Goal: Find contact information: Find contact information

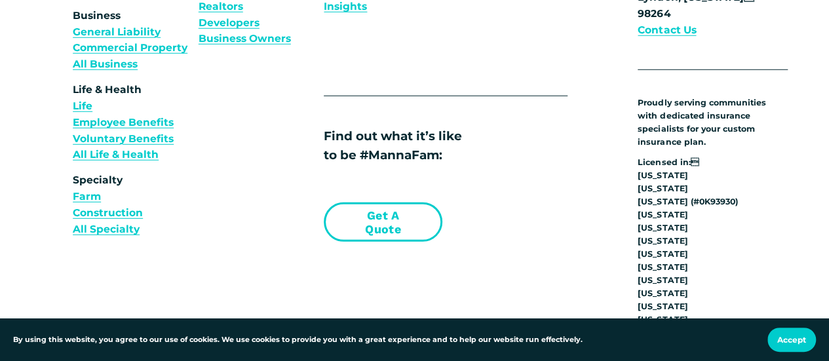
scroll to position [4195, 0]
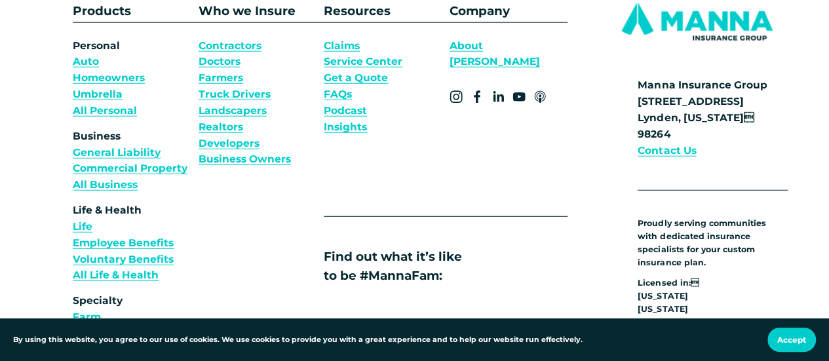
click at [90, 70] on link "Auto" at bounding box center [86, 62] width 26 height 16
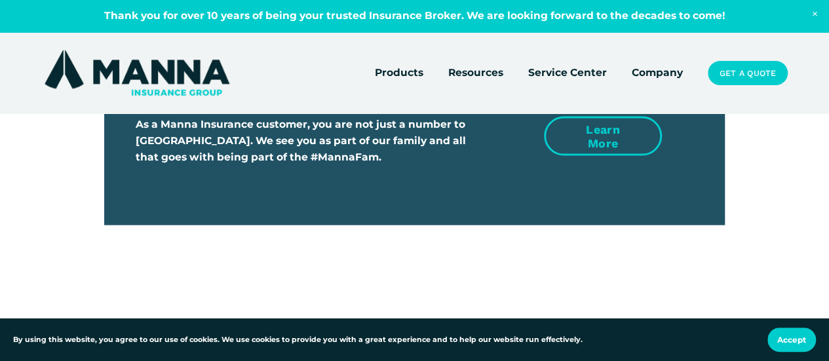
scroll to position [3735, 0]
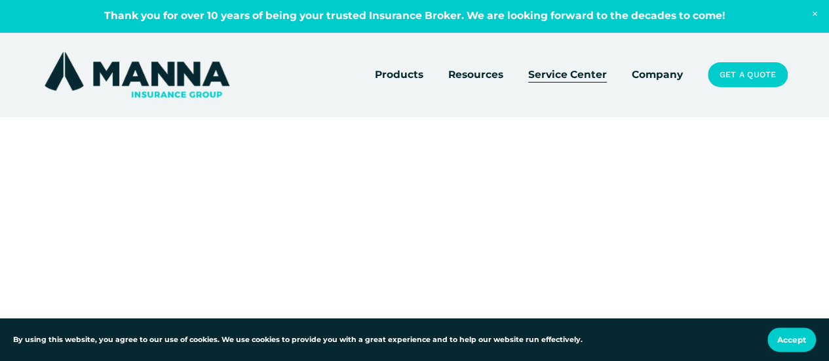
click at [665, 75] on link "Company" at bounding box center [657, 75] width 51 height 18
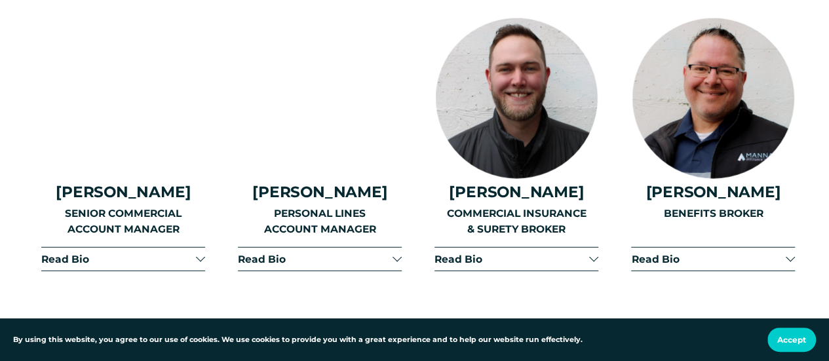
scroll to position [1835, 0]
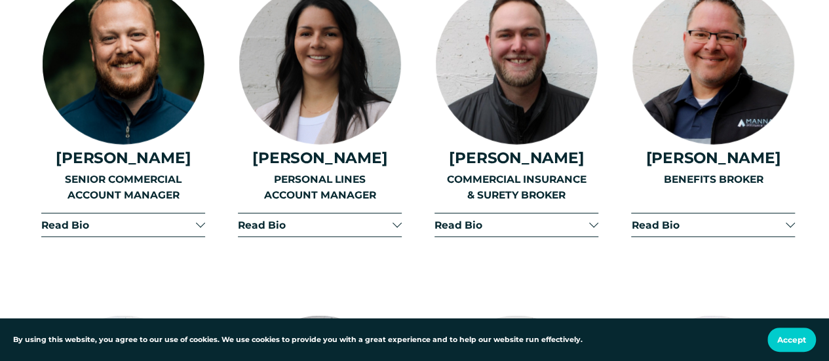
click at [397, 224] on div at bounding box center [397, 223] width 9 height 9
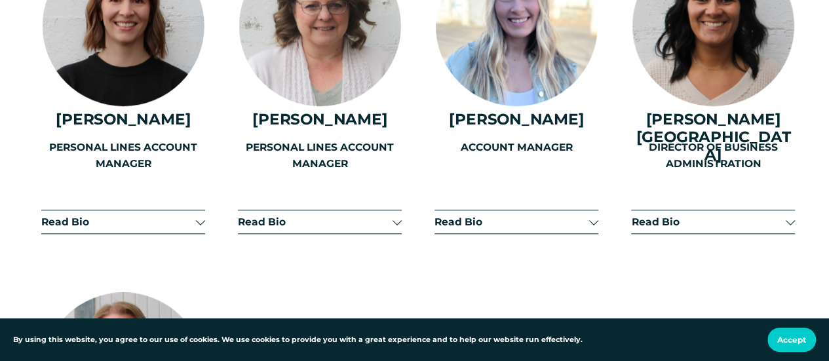
scroll to position [3146, 0]
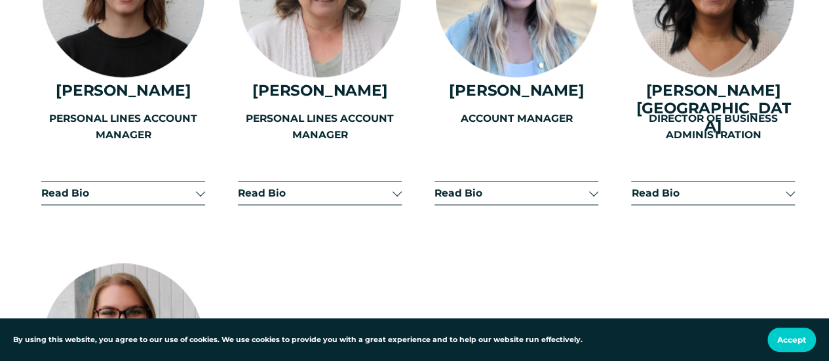
click at [398, 172] on div "PERSONAL LINES ACCOUNT MANAGER" at bounding box center [320, 154] width 164 height 87
click at [269, 169] on div "PERSONAL LINES ACCOUNT MANAGER" at bounding box center [320, 154] width 164 height 87
click at [262, 167] on div "PERSONAL LINES ACCOUNT MANAGER" at bounding box center [320, 154] width 164 height 87
click at [396, 171] on div "PERSONAL LINES ACCOUNT MANAGER" at bounding box center [320, 154] width 164 height 87
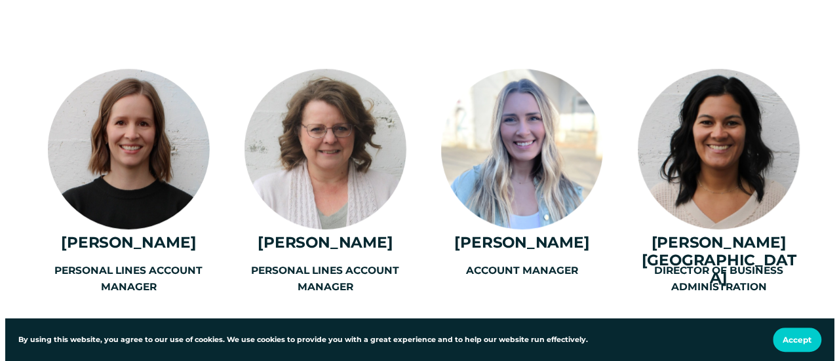
scroll to position [3015, 0]
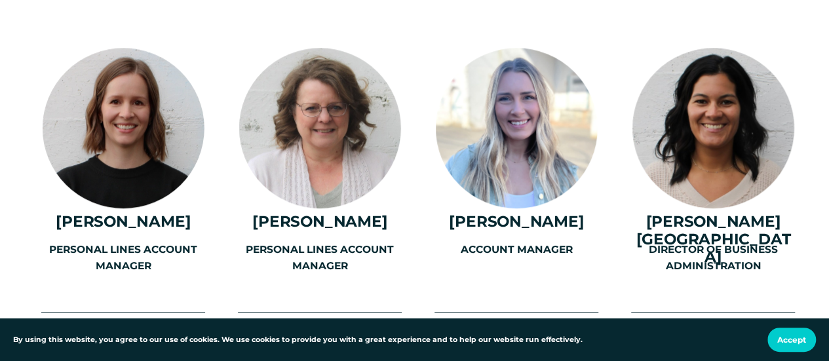
click at [339, 218] on h4 "Nancy Johnston" at bounding box center [320, 222] width 164 height 18
click at [340, 153] on div at bounding box center [320, 128] width 162 height 161
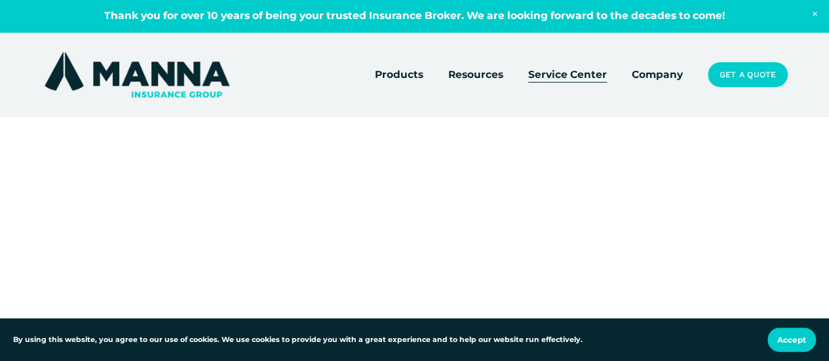
click at [573, 77] on link "Service Center" at bounding box center [567, 75] width 79 height 18
click at [657, 73] on link "Company" at bounding box center [657, 75] width 51 height 18
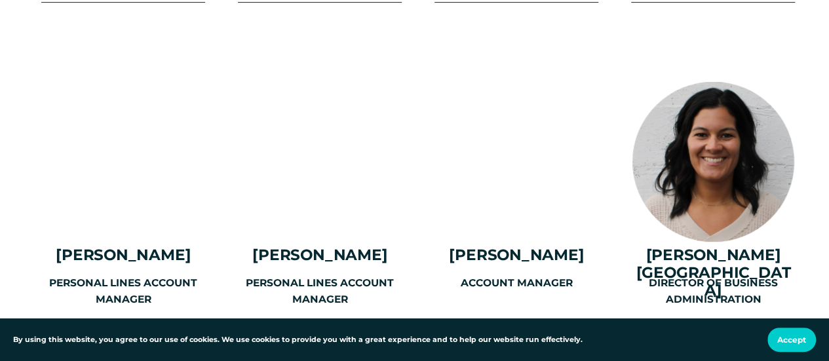
scroll to position [2884, 0]
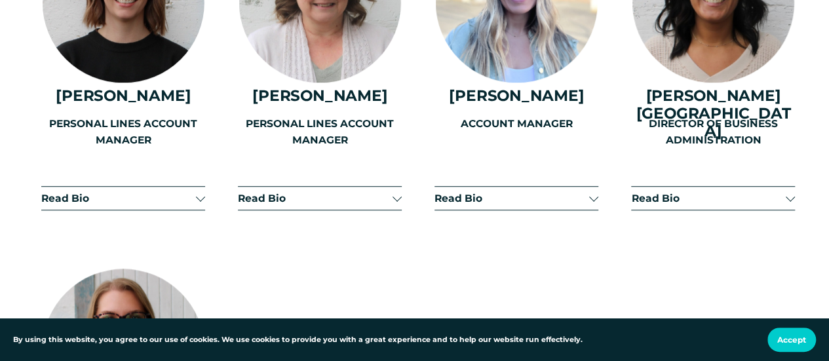
click at [397, 189] on div "PERSONAL LINES ACCOUNT MANAGER" at bounding box center [320, 159] width 164 height 87
click at [263, 184] on div "PERSONAL LINES ACCOUNT MANAGER" at bounding box center [320, 159] width 164 height 87
click at [199, 190] on div "PERSONAL LINES ACCOUNT MANAGER" at bounding box center [123, 159] width 164 height 87
click at [781, 335] on button "Accept" at bounding box center [792, 340] width 49 height 24
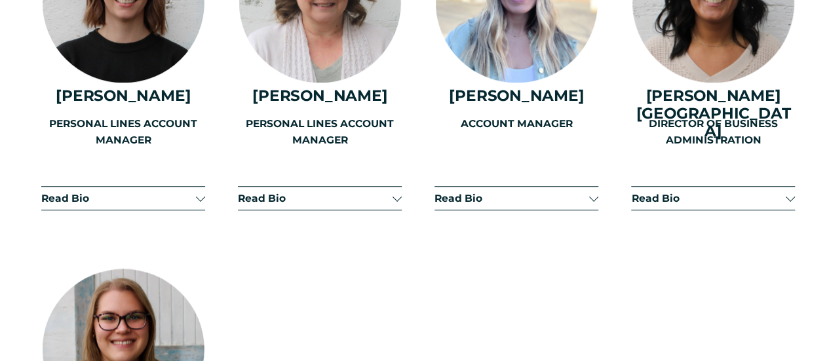
click at [258, 189] on div "PERSONAL LINES ACCOUNT MANAGER" at bounding box center [320, 159] width 164 height 87
click at [295, 198] on button "Read Bio" at bounding box center [320, 198] width 164 height 23
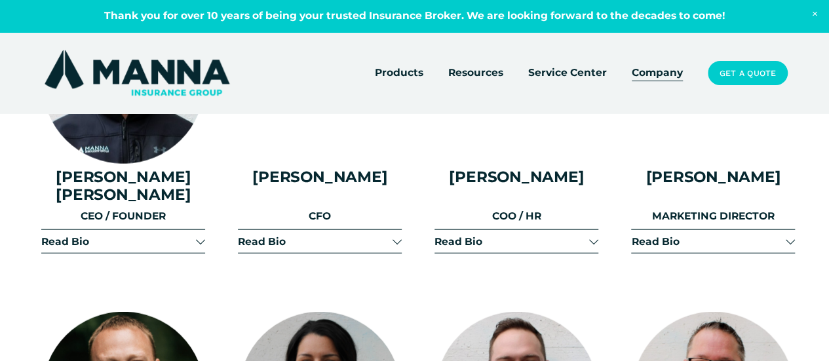
scroll to position [1245, 0]
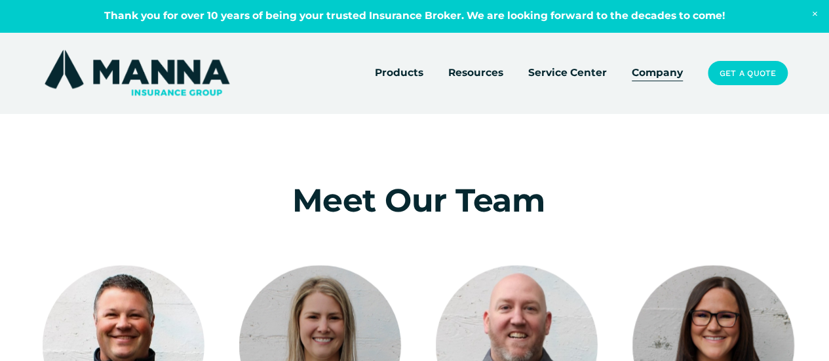
click at [168, 73] on img at bounding box center [136, 72] width 191 height 51
